Goal: Obtain resource: Download file/media

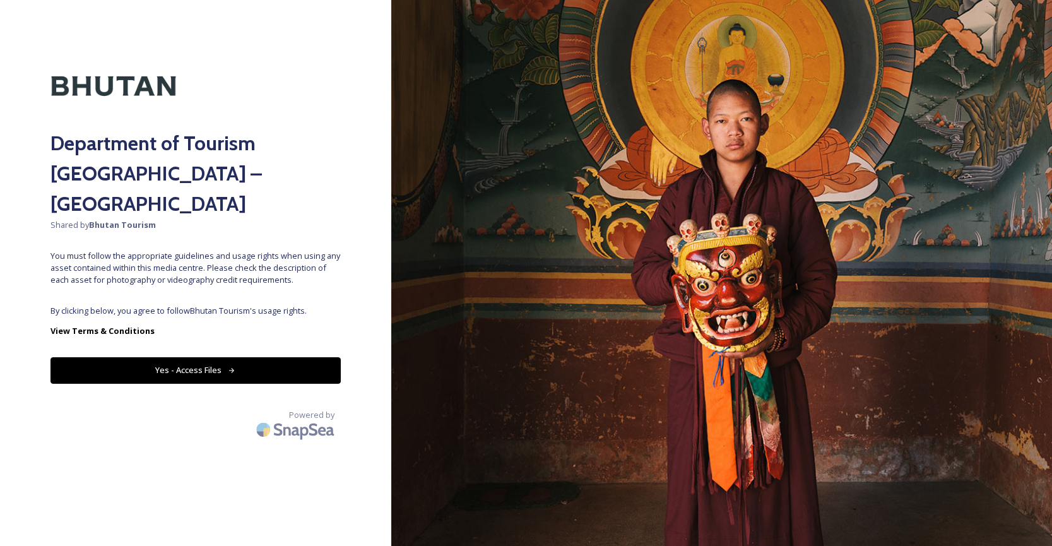
click at [297, 357] on button "Yes - Access Files" at bounding box center [195, 370] width 290 height 26
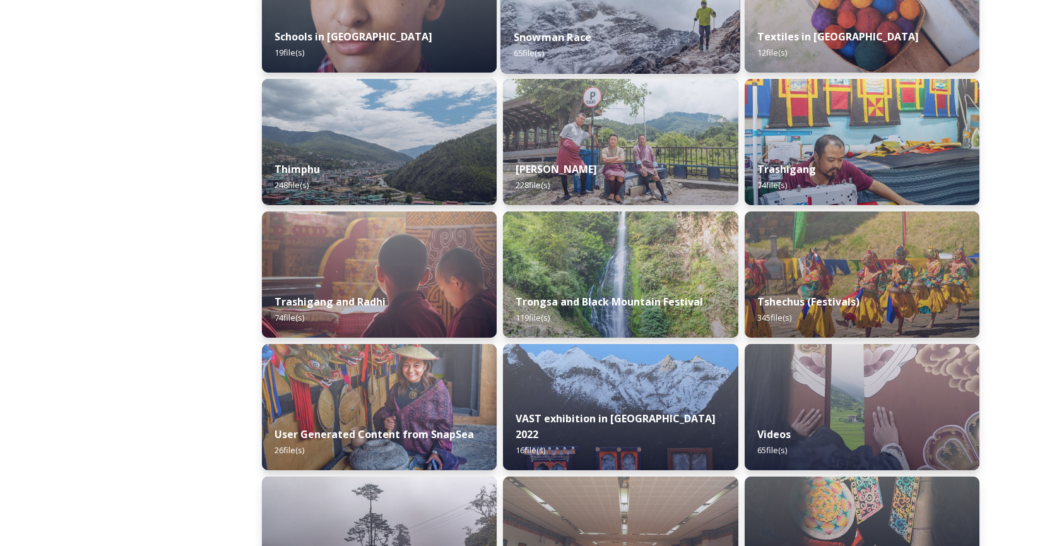
scroll to position [1457, 0]
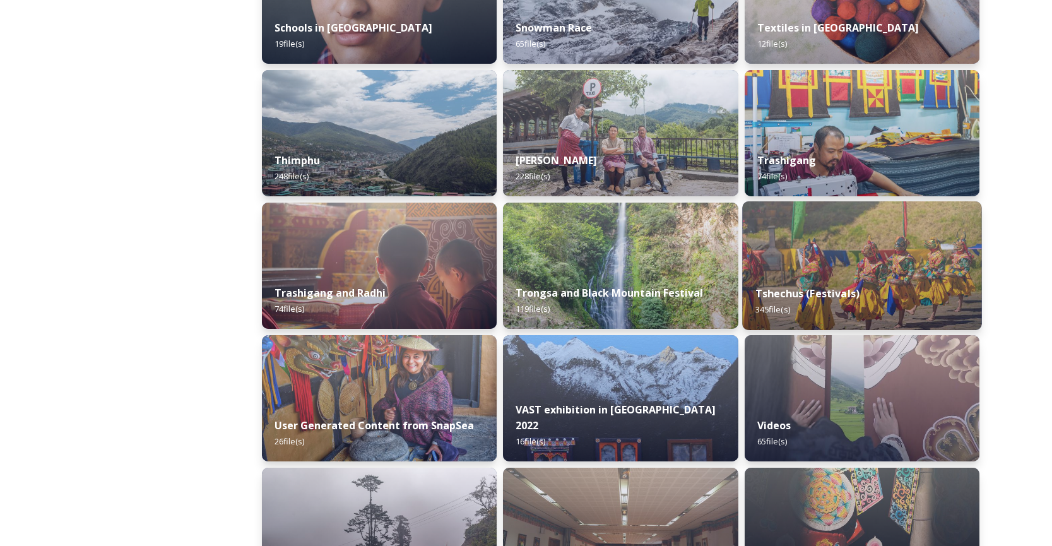
click at [800, 279] on div "Tshechus (Festivals) 345 file(s)" at bounding box center [862, 301] width 240 height 57
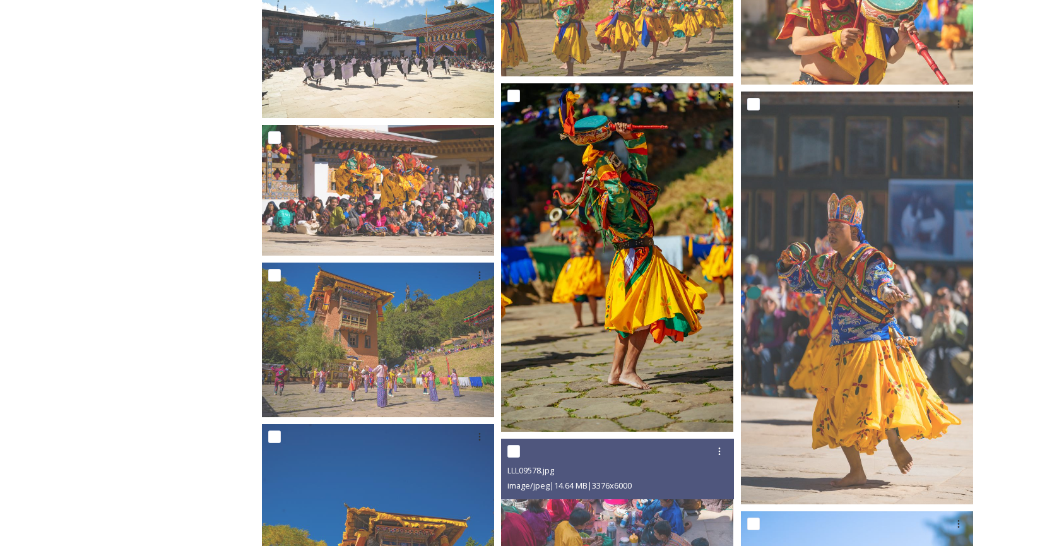
scroll to position [2656, 0]
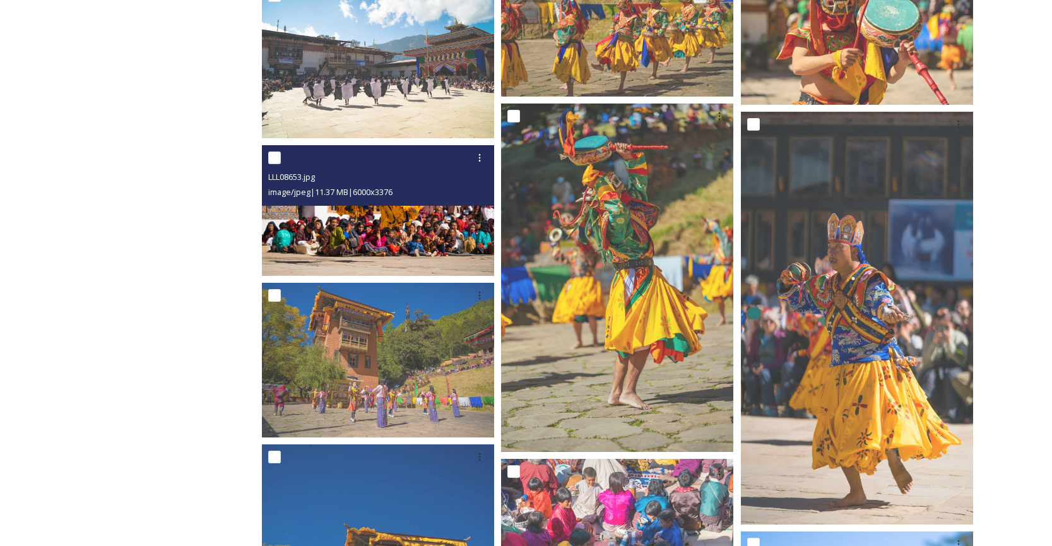
click at [412, 227] on img at bounding box center [378, 210] width 232 height 131
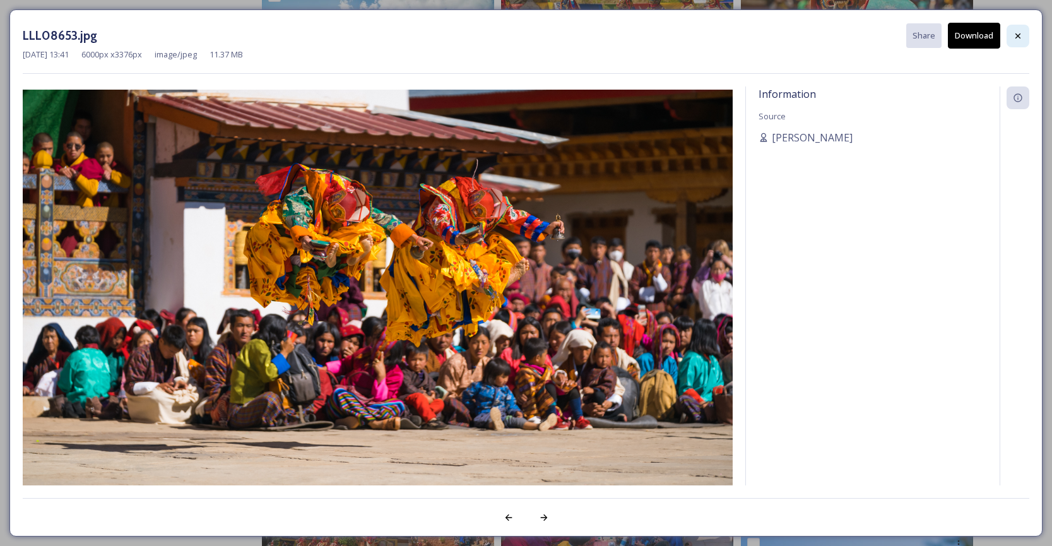
click at [1018, 35] on icon at bounding box center [1017, 35] width 5 height 5
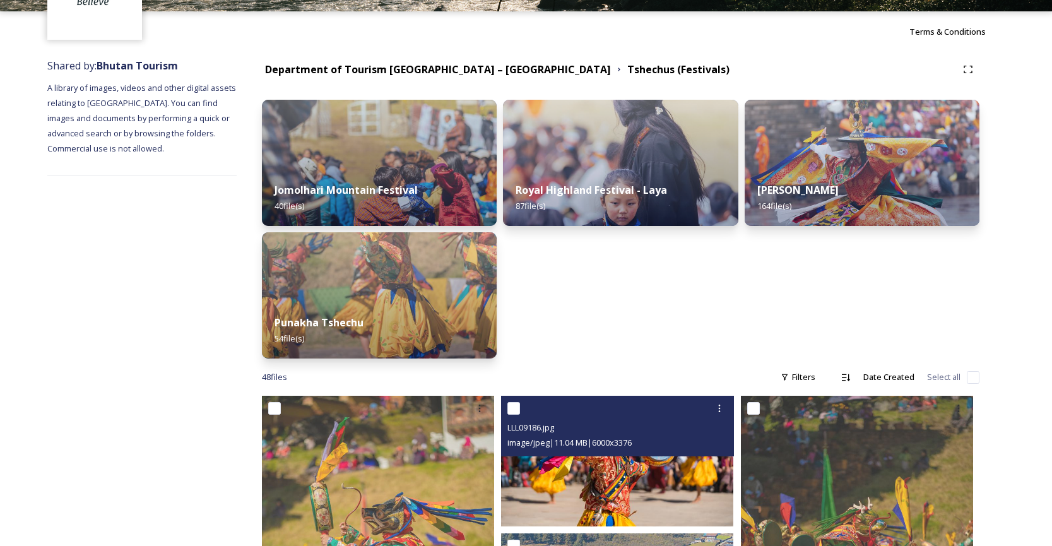
scroll to position [90, 0]
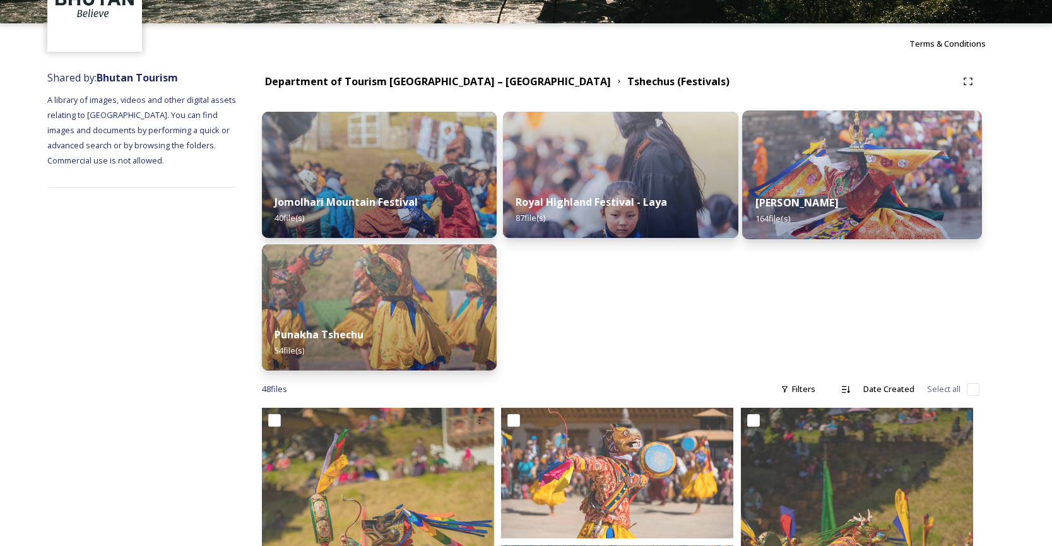
click at [874, 182] on div "Thimphu Tshechu 164 file(s)" at bounding box center [862, 210] width 240 height 57
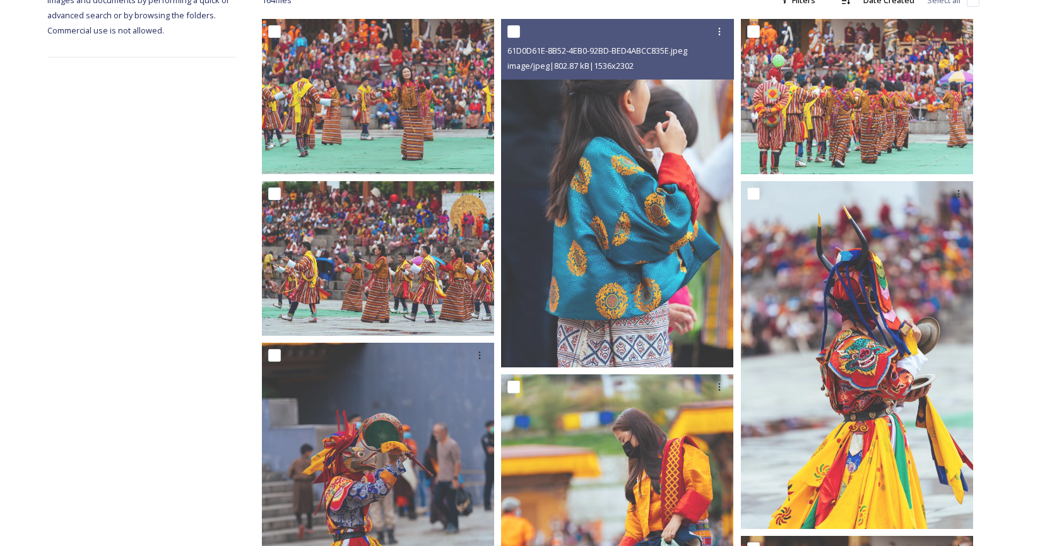
scroll to position [222, 0]
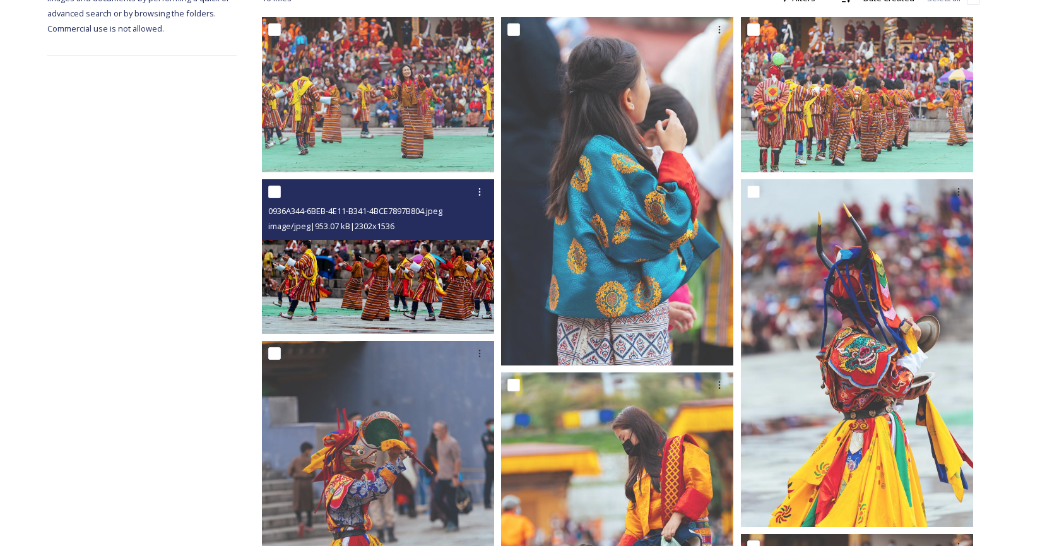
click at [372, 305] on img at bounding box center [378, 256] width 232 height 155
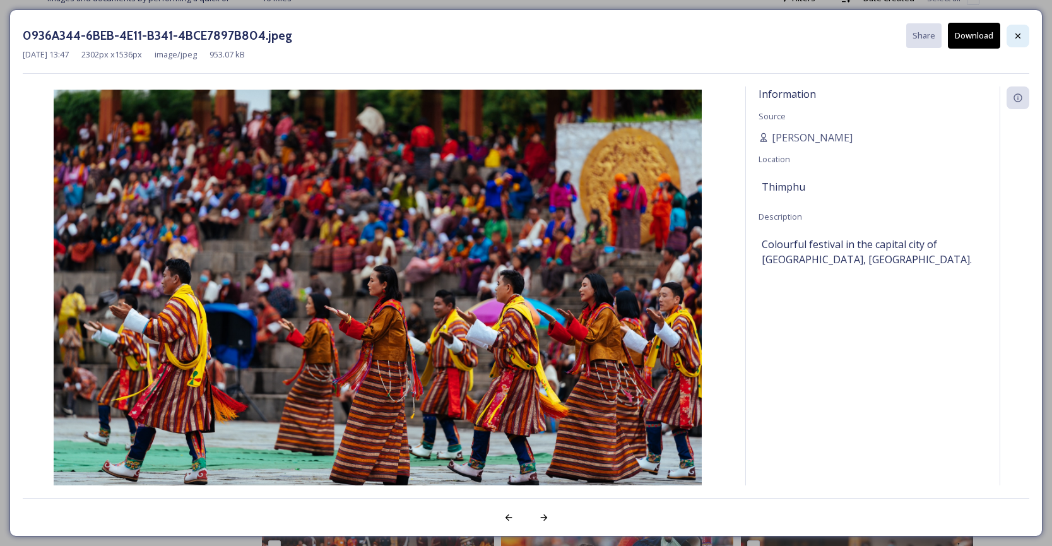
click at [1023, 36] on div at bounding box center [1017, 36] width 23 height 23
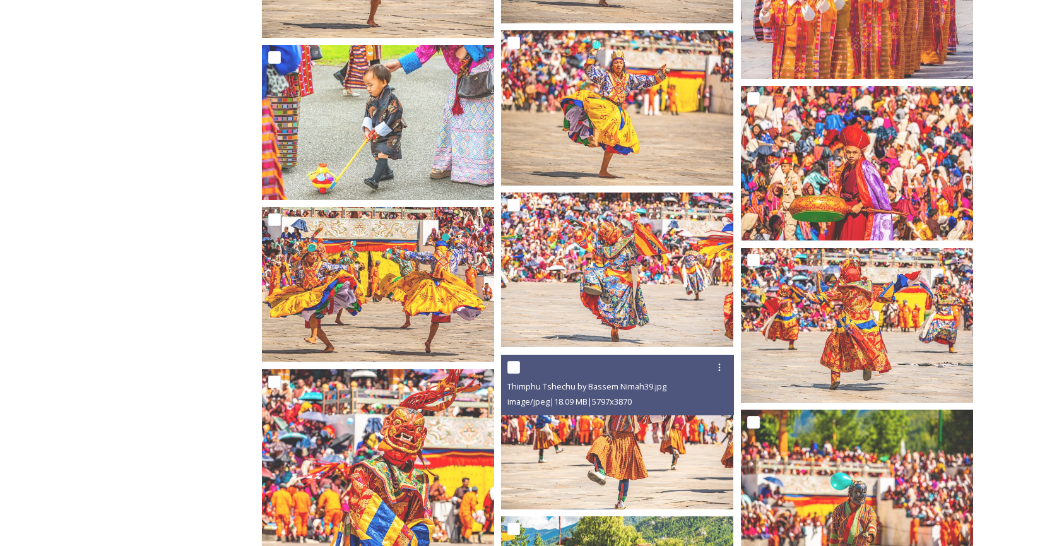
scroll to position [7590, 0]
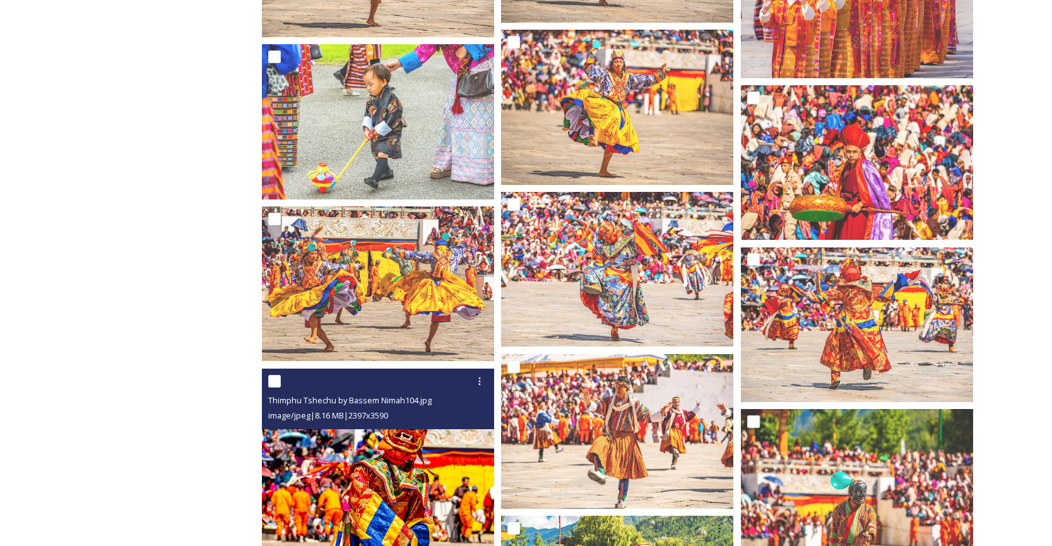
click at [429, 456] on img at bounding box center [378, 543] width 232 height 348
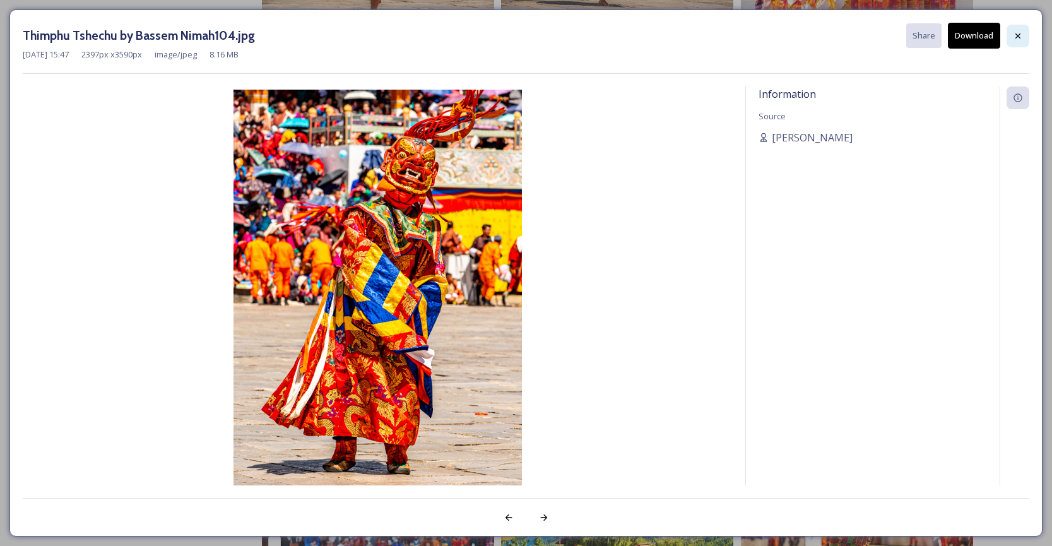
click at [1018, 33] on icon at bounding box center [1018, 36] width 10 height 10
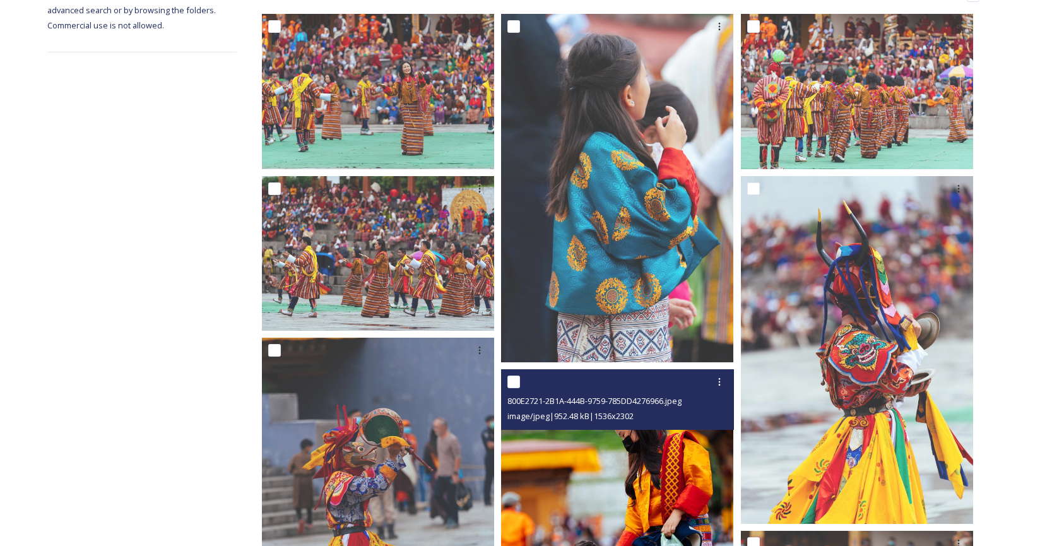
scroll to position [0, 0]
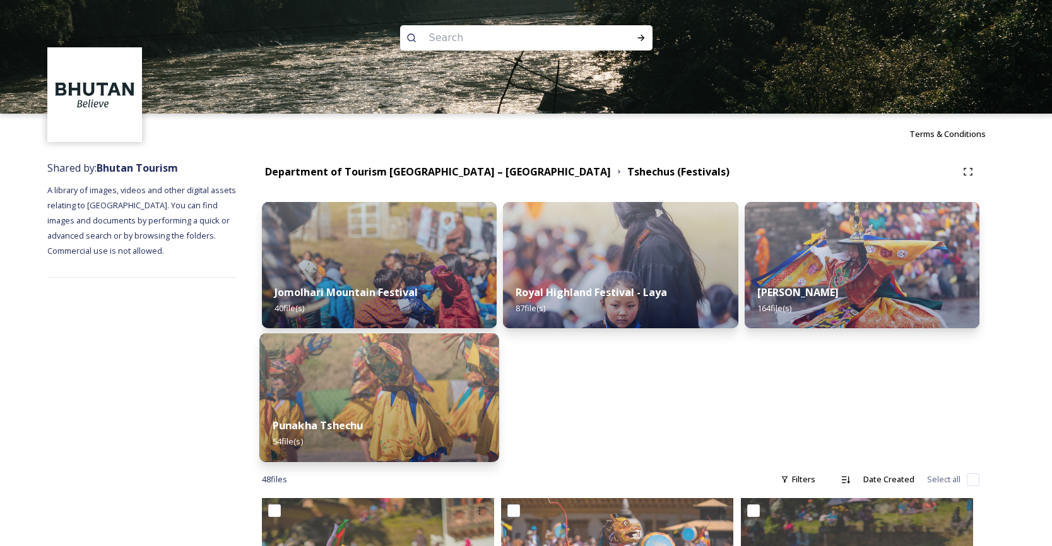
click at [391, 384] on img at bounding box center [379, 397] width 240 height 129
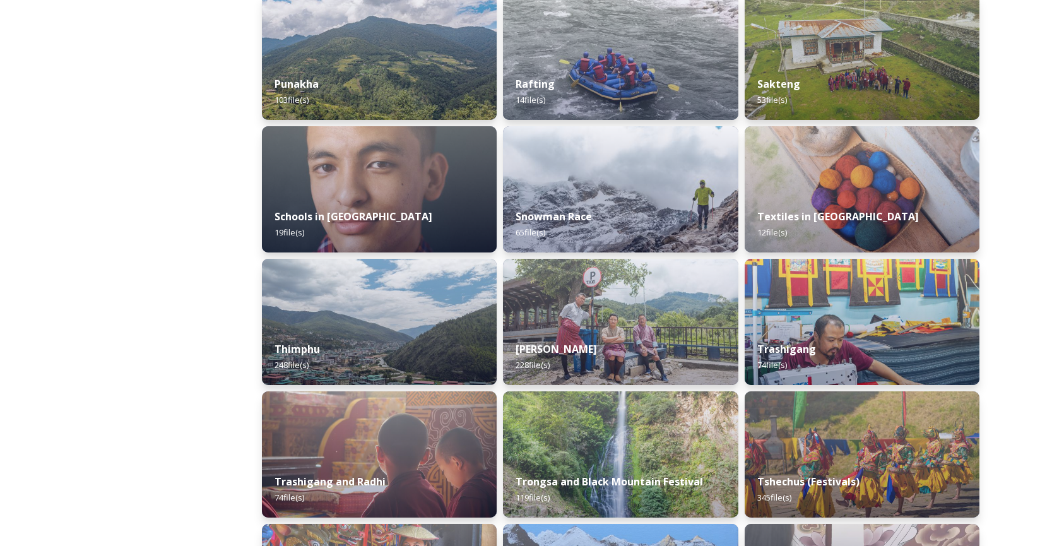
scroll to position [1266, 0]
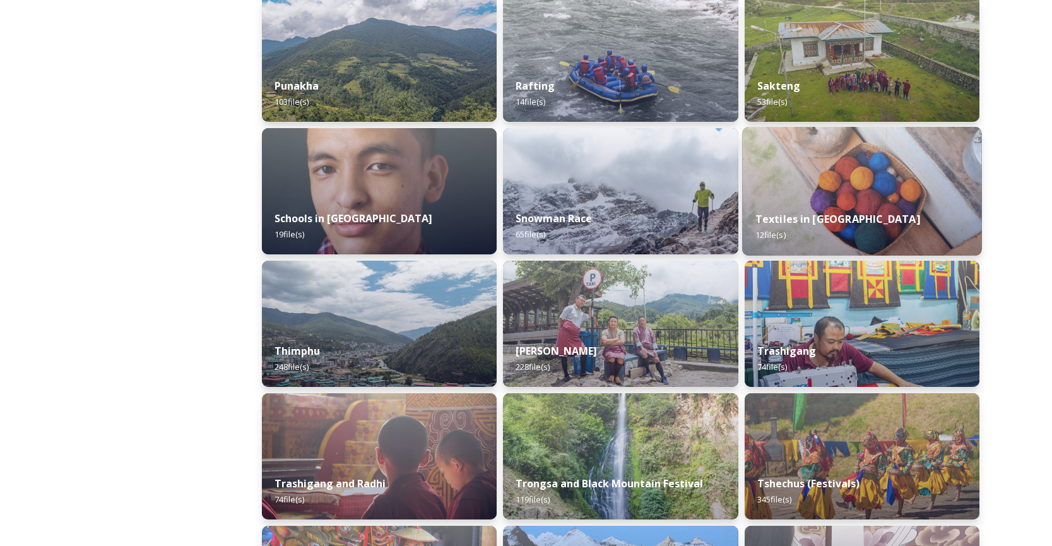
click at [778, 215] on strong "Textiles in [GEOGRAPHIC_DATA]" at bounding box center [837, 219] width 165 height 14
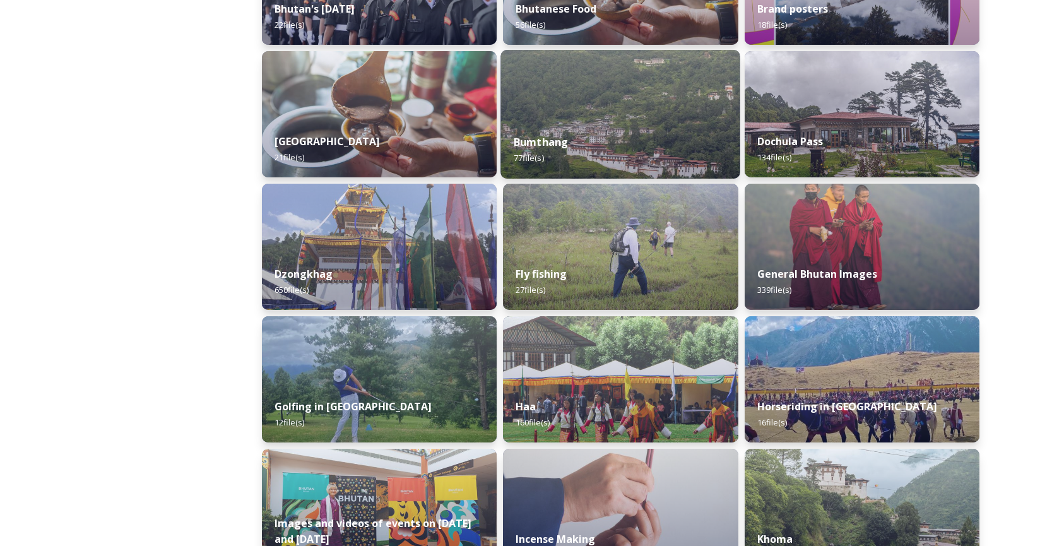
scroll to position [422, 0]
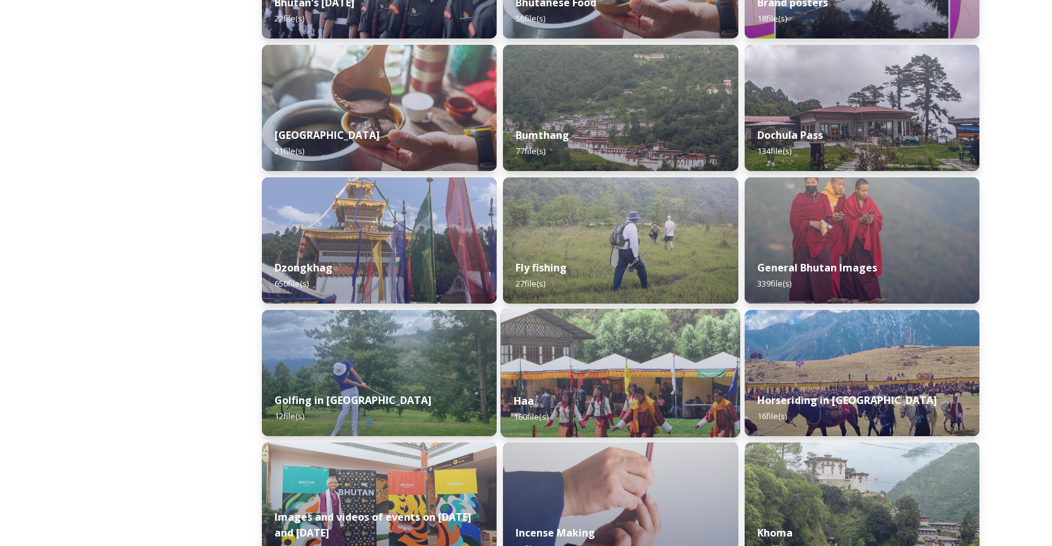
click at [643, 403] on div "Haa 160 file(s)" at bounding box center [621, 408] width 240 height 57
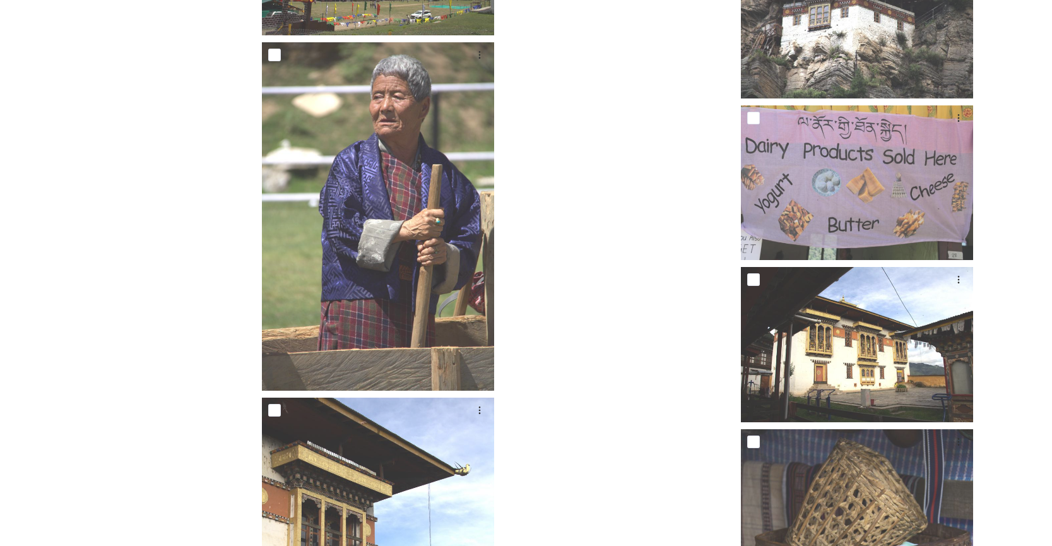
scroll to position [9900, 0]
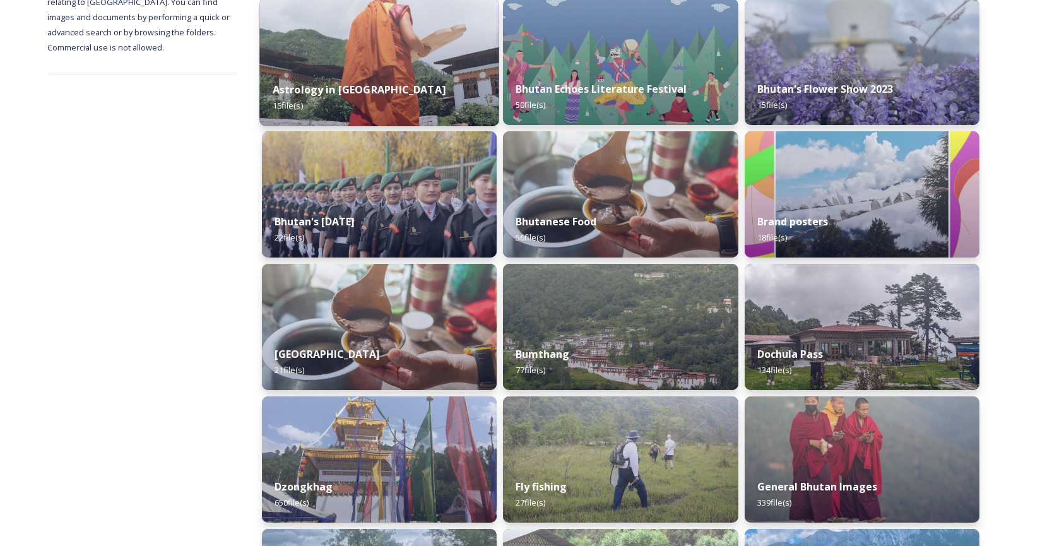
scroll to position [204, 0]
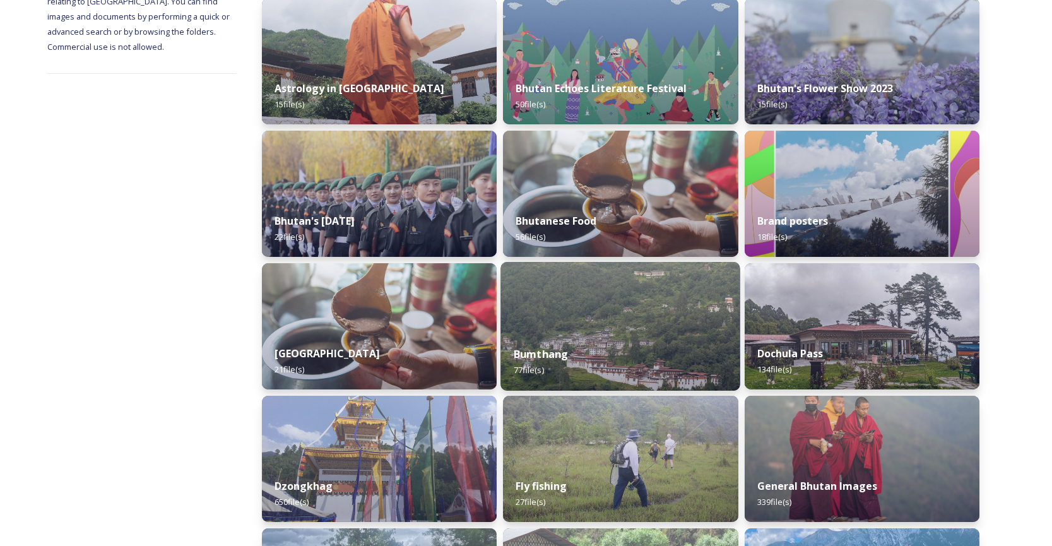
click at [560, 325] on img at bounding box center [621, 326] width 240 height 129
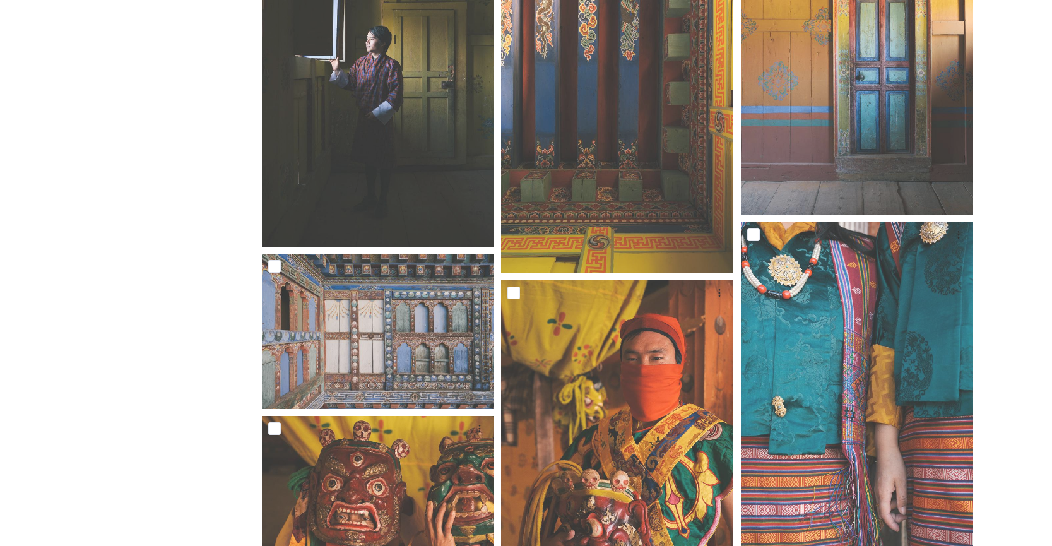
scroll to position [5127, 0]
